Goal: Connect with others: Connect with others

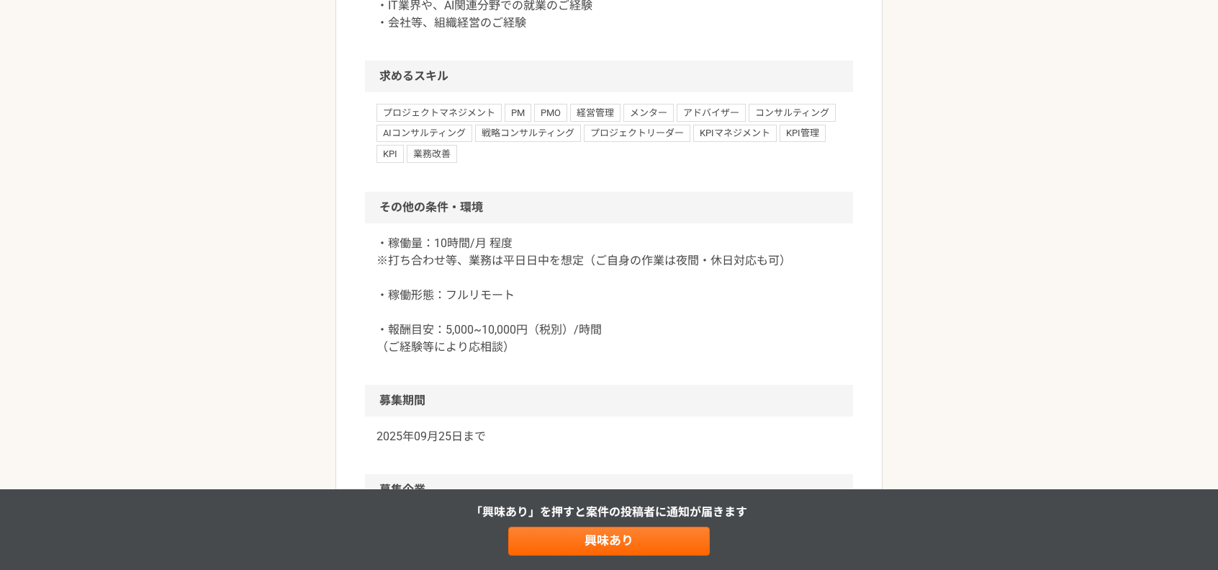
scroll to position [1176, 0]
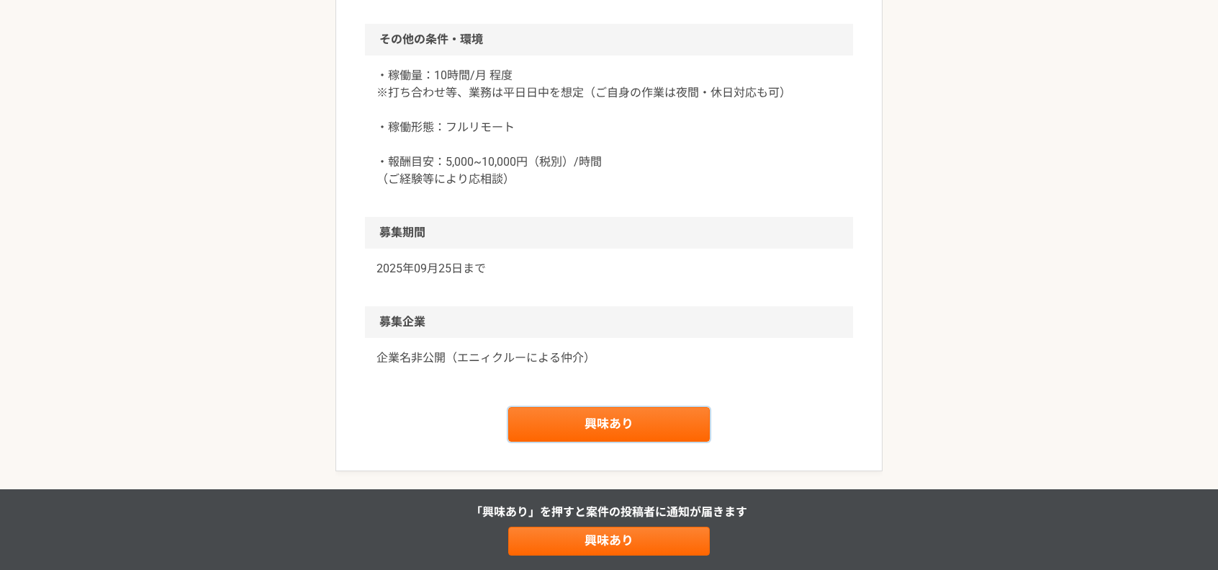
drag, startPoint x: 631, startPoint y: 434, endPoint x: 648, endPoint y: 443, distance: 19.3
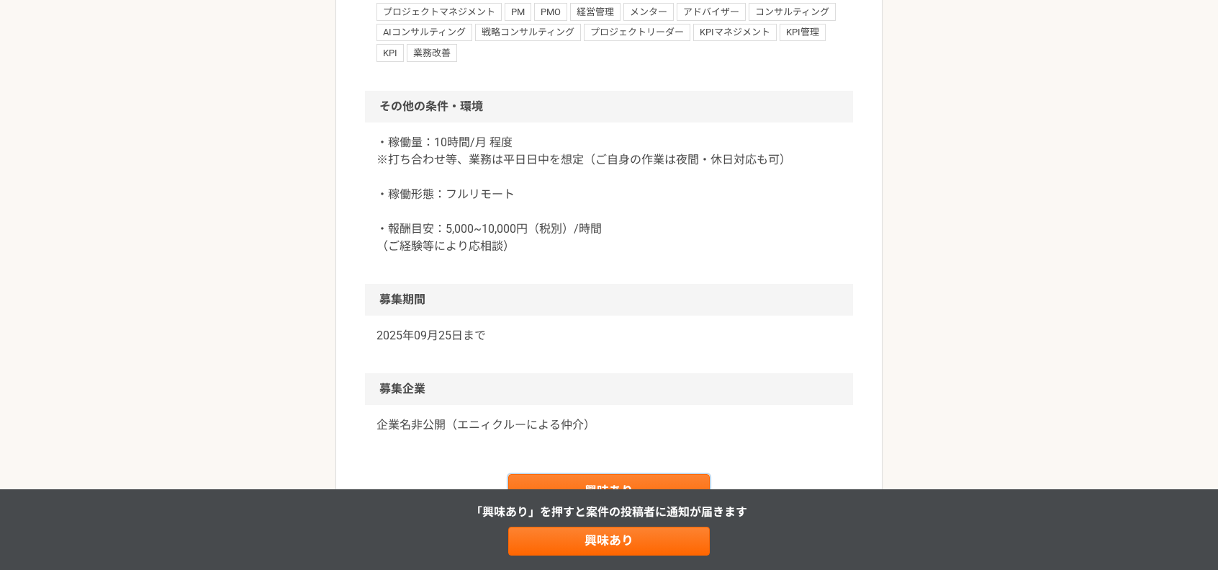
scroll to position [1257, 0]
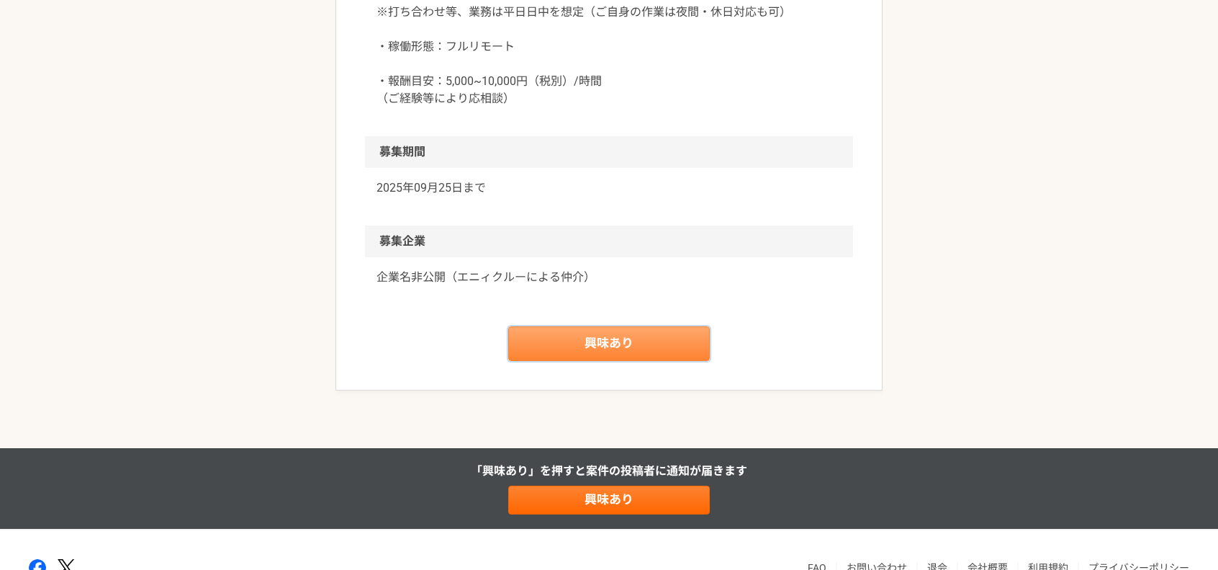
drag, startPoint x: 634, startPoint y: 340, endPoint x: 591, endPoint y: 332, distance: 43.9
click at [624, 338] on link "興味あり" at bounding box center [609, 343] width 202 height 35
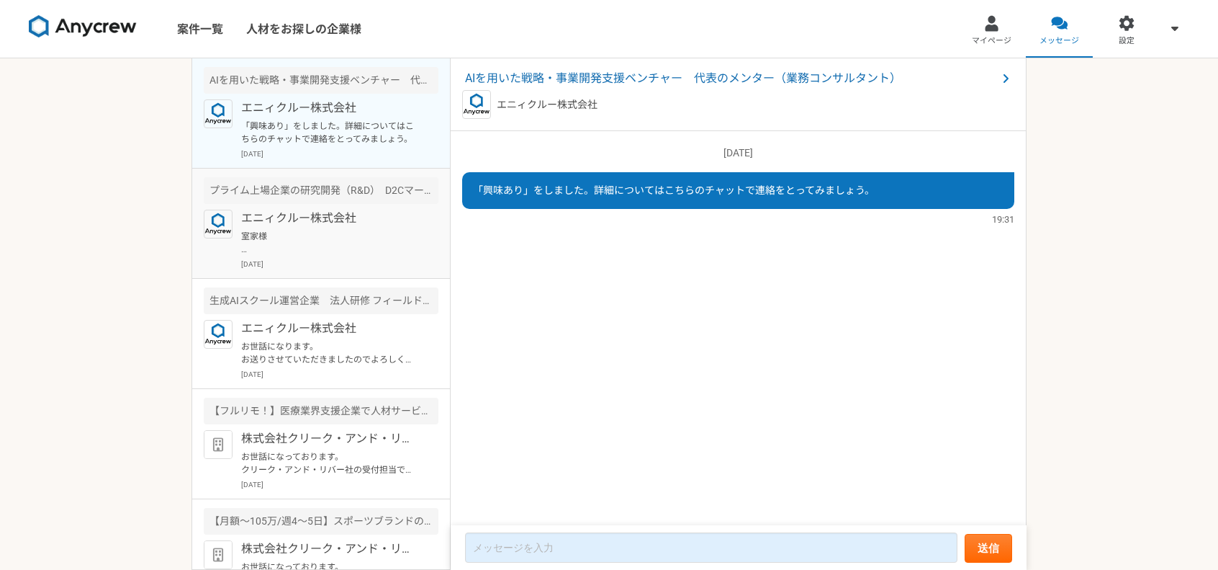
click at [333, 225] on p "エニィクルー株式会社" at bounding box center [330, 218] width 178 height 17
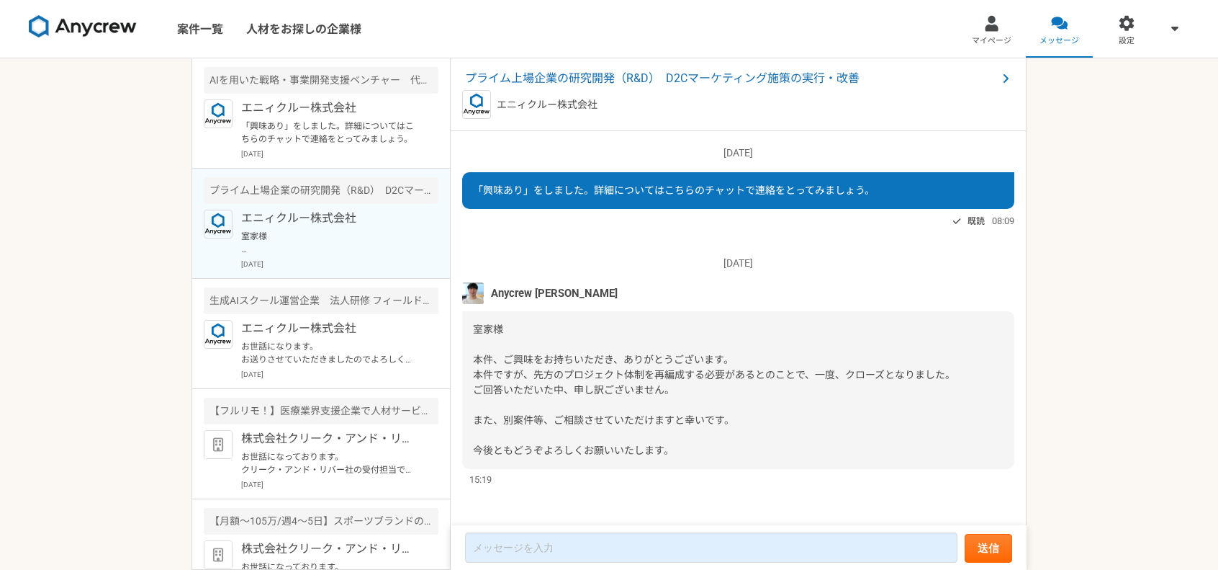
scroll to position [1, 0]
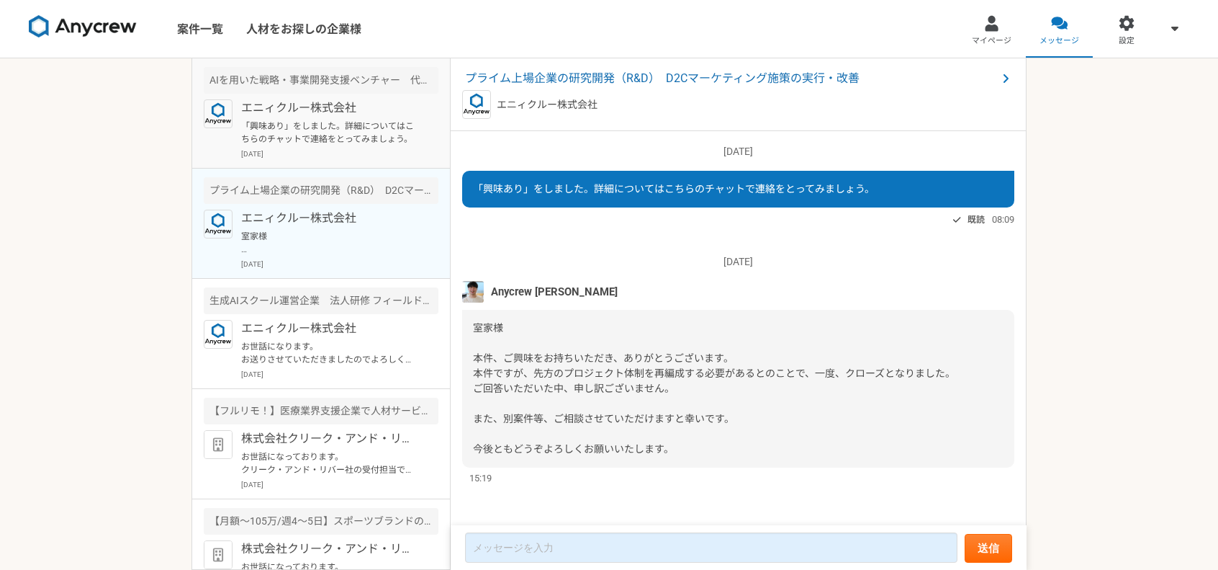
click at [340, 151] on p "[DATE]" at bounding box center [339, 153] width 197 height 11
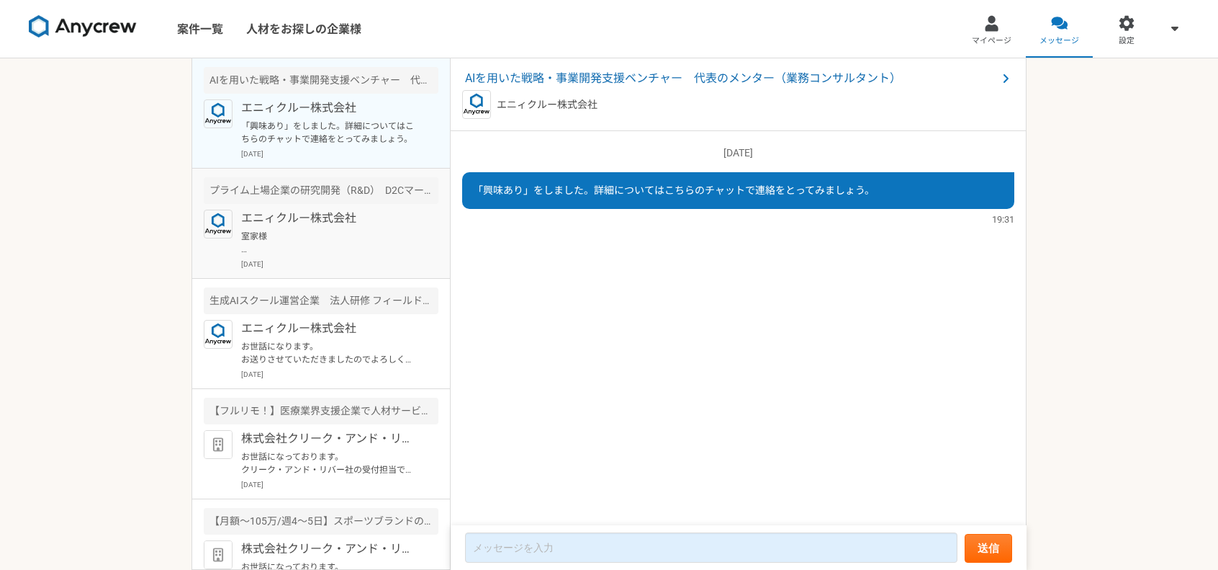
click at [323, 230] on p "室家様 本件、ご興味をお持ちいただき、ありがとうございます。 本件ですが、先方のプロジェクト体制を再編成する必要があるとのことで、一度、クローズとなりました。…" at bounding box center [330, 243] width 178 height 26
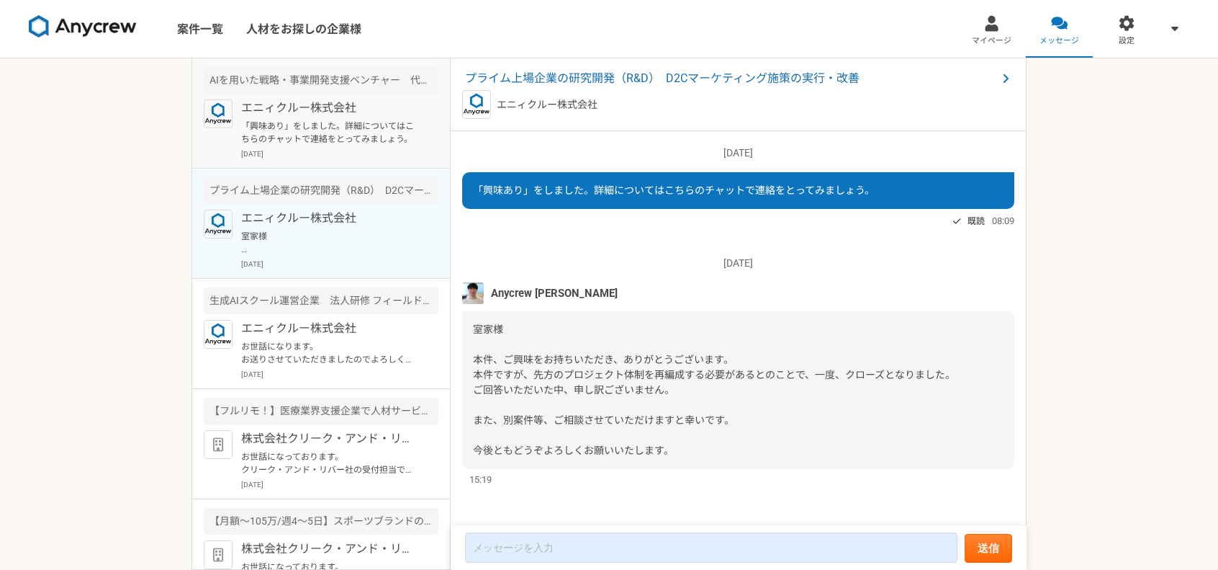
click at [311, 109] on p "エニィクルー株式会社" at bounding box center [330, 107] width 178 height 17
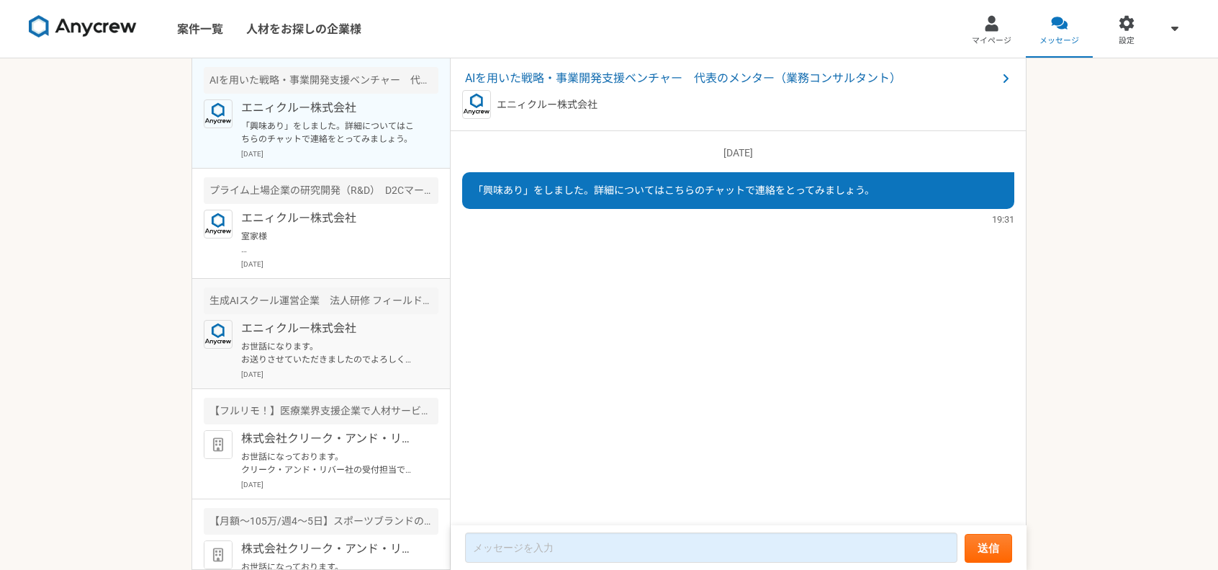
click at [327, 320] on p "エニィクルー株式会社" at bounding box center [330, 328] width 178 height 17
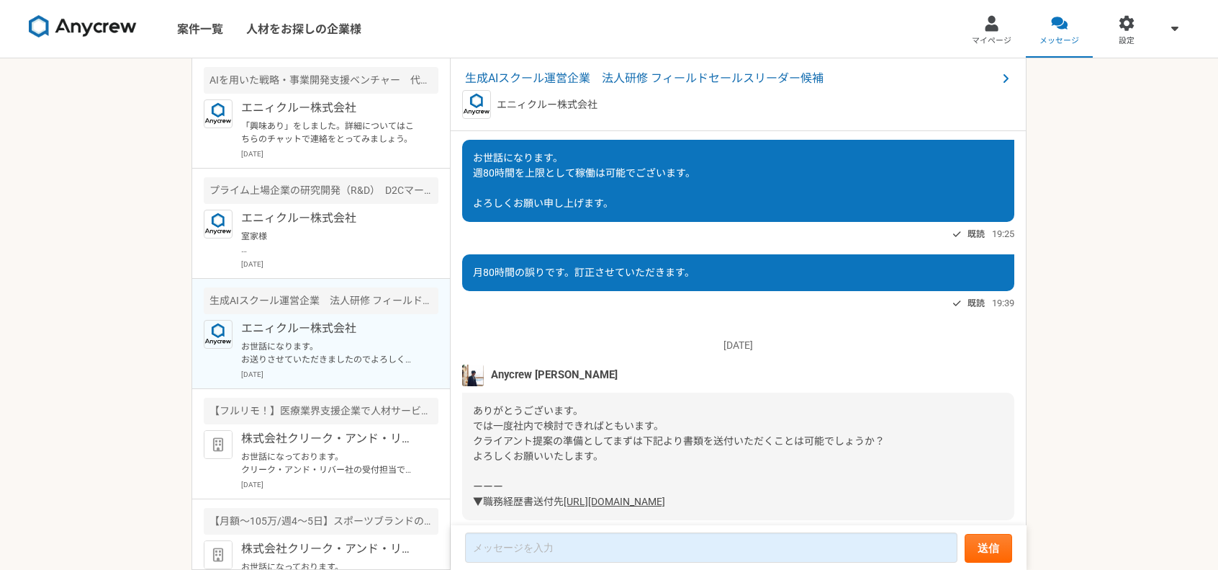
scroll to position [424, 0]
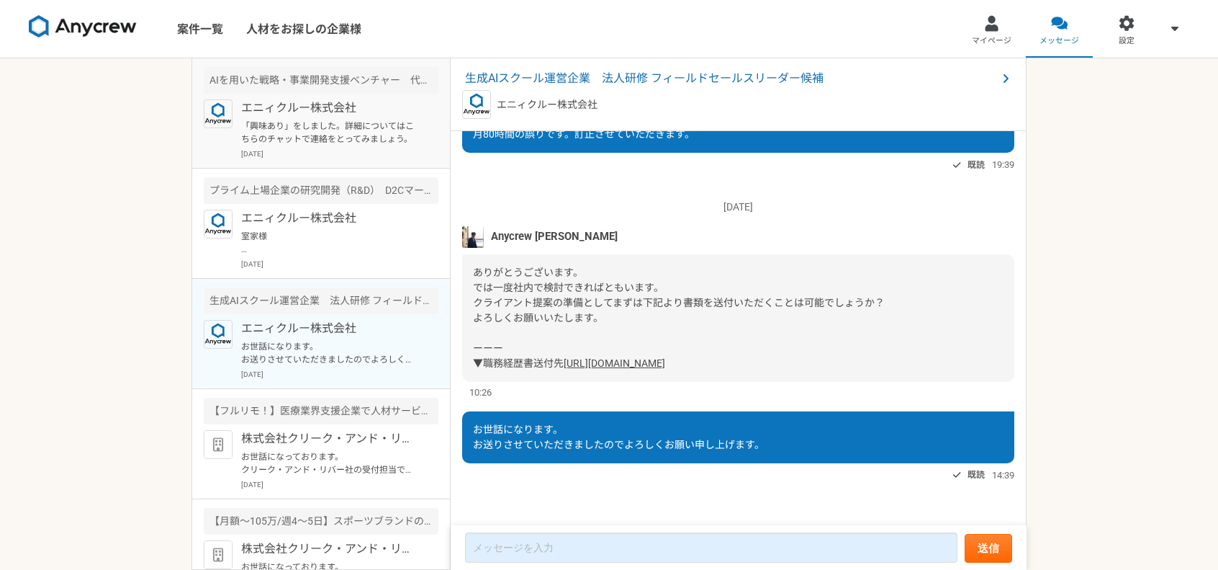
click at [337, 147] on div "エニィクルー株式会社 「興味あり」をしました。詳細についてはこちらのチャットで連絡をとってみましょう。 [DATE]" at bounding box center [339, 129] width 197 height 60
